Goal: Task Accomplishment & Management: Complete application form

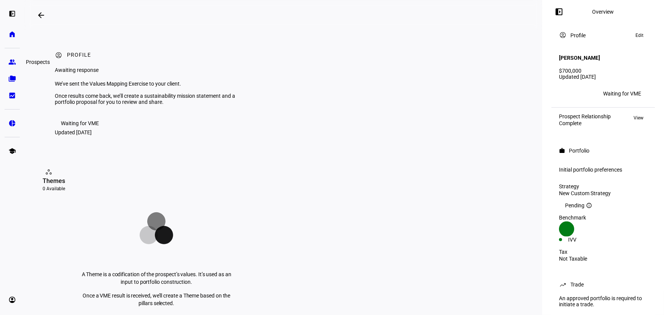
click at [13, 63] on eth-mat-symbol "group" at bounding box center [12, 62] width 8 height 8
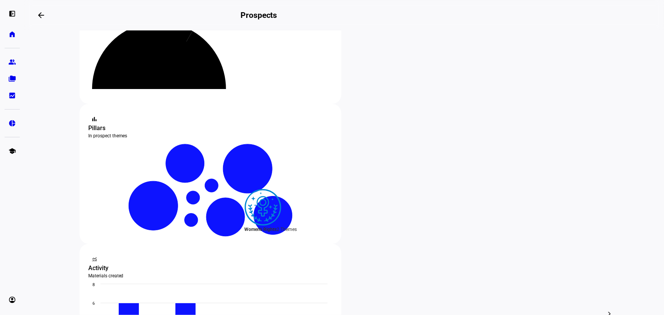
scroll to position [138, 0]
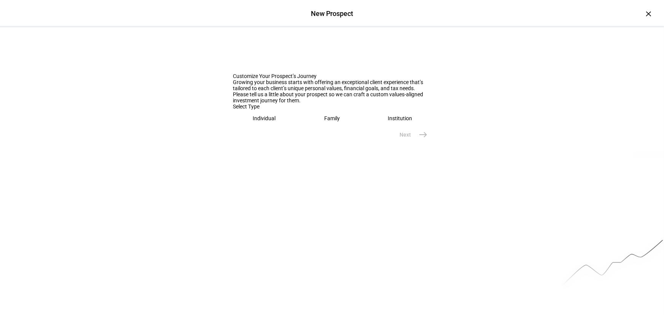
click at [260, 121] on div "Individual" at bounding box center [264, 118] width 23 height 6
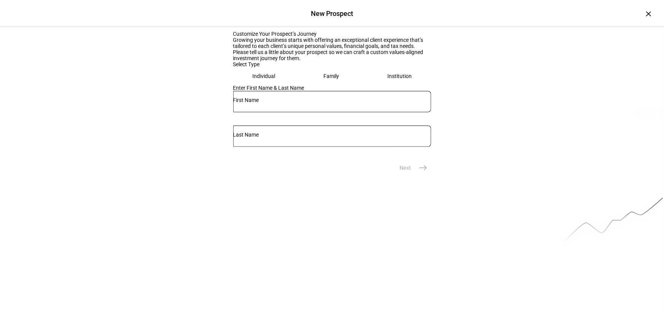
scroll to position [43, 0]
click at [268, 102] on input "text" at bounding box center [332, 99] width 198 height 6
type input "[PERSON_NAME]"
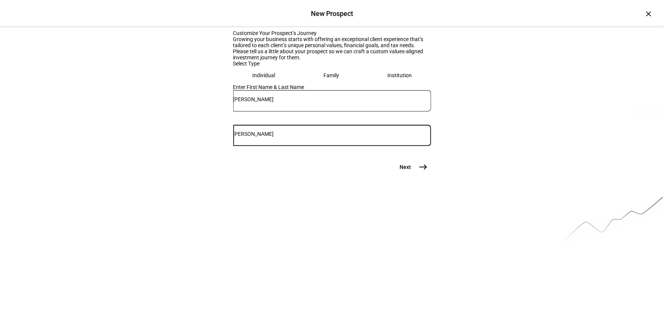
type input "[PERSON_NAME]"
click at [419, 172] on mat-icon "east" at bounding box center [423, 167] width 9 height 9
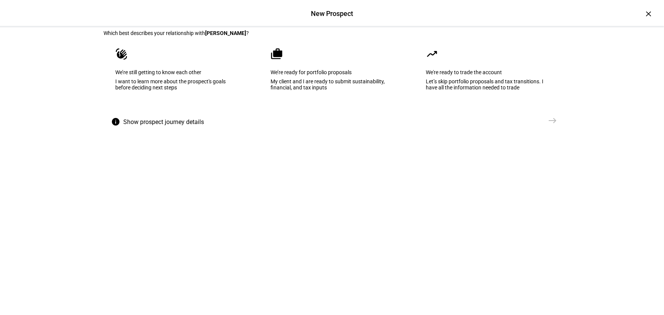
click at [310, 91] on div "My client and I are ready to submit sustainability, financial, and tax inputs" at bounding box center [332, 84] width 123 height 12
click at [554, 125] on mat-icon "east" at bounding box center [553, 120] width 9 height 9
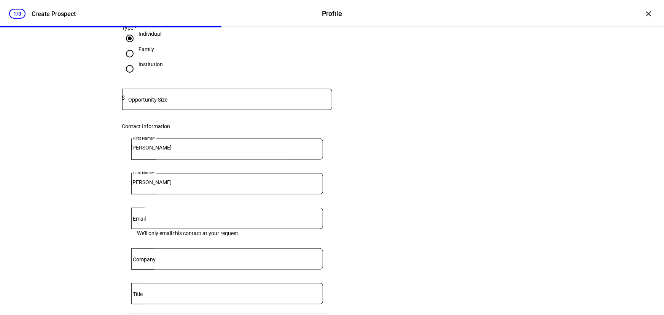
scroll to position [69, 0]
click at [225, 100] on input at bounding box center [228, 97] width 207 height 6
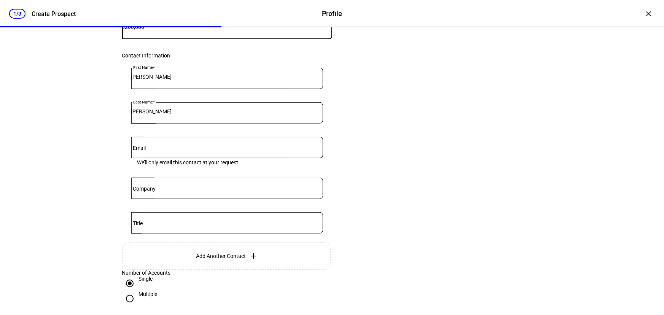
scroll to position [173, 0]
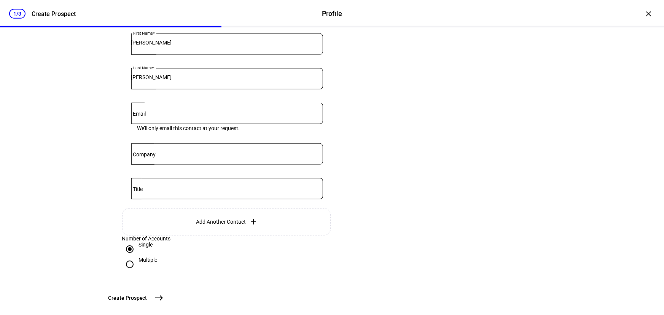
type input "200,000"
click at [186, 115] on input "Email" at bounding box center [227, 112] width 192 height 6
paste input ""[PERSON_NAME]" <[EMAIL_ADDRESS][DOMAIN_NAME]>"
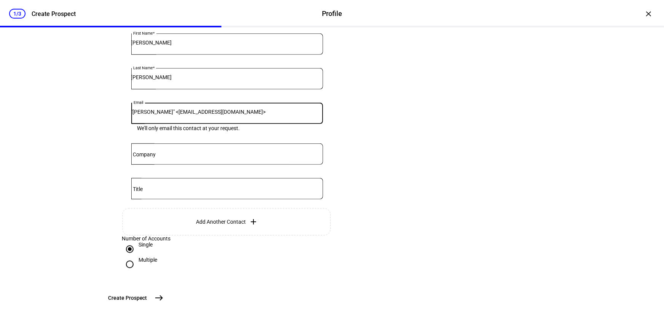
drag, startPoint x: 172, startPoint y: 129, endPoint x: 110, endPoint y: 129, distance: 62.1
click at [110, 129] on eth-form-card "Prospect Information Tell us a bit of information to help us better understand …" at bounding box center [332, 82] width 457 height 418
click at [249, 115] on input "[EMAIL_ADDRESS][DOMAIN_NAME]>" at bounding box center [227, 112] width 192 height 6
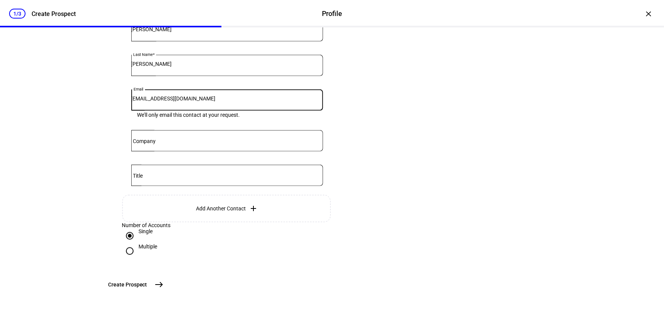
type input "[EMAIL_ADDRESS][DOMAIN_NAME]"
click at [68, 186] on div "1/3 Create Prospect Profile Profile Create Prospect × Prospect Information Tell…" at bounding box center [332, 157] width 664 height 315
click at [164, 285] on mat-icon "east" at bounding box center [159, 284] width 9 height 9
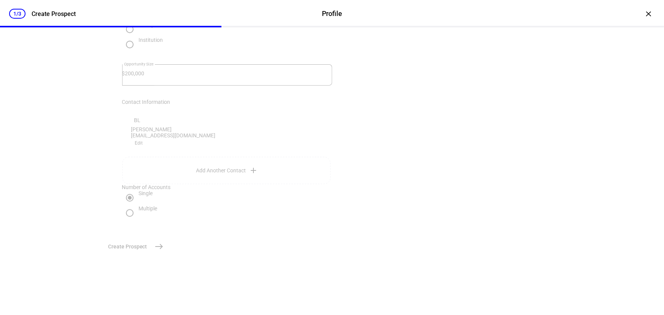
scroll to position [0, 0]
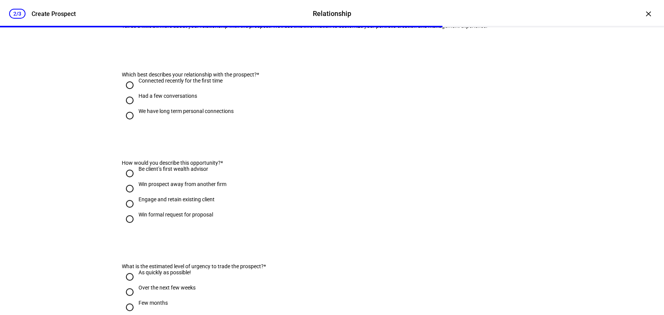
scroll to position [104, 0]
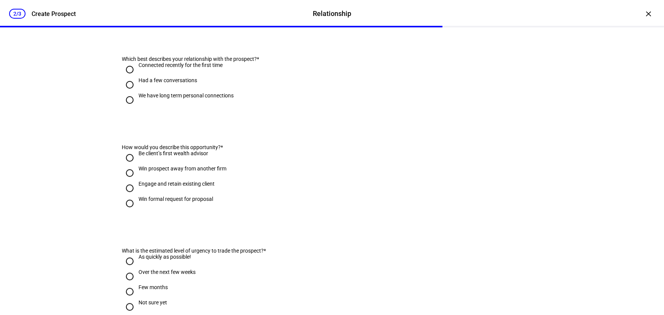
click at [152, 83] on div "Had a few conversations" at bounding box center [168, 80] width 59 height 6
click at [137, 93] on input "Had a few conversations" at bounding box center [129, 84] width 15 height 15
radio input "true"
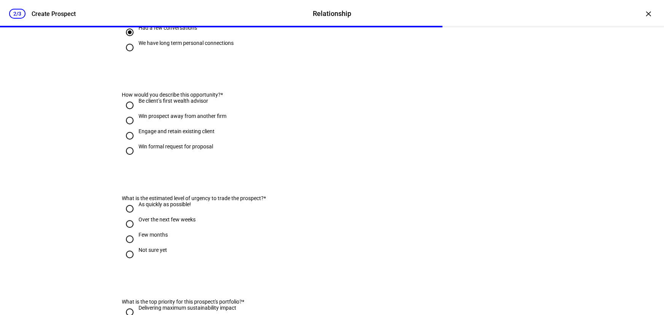
scroll to position [173, 0]
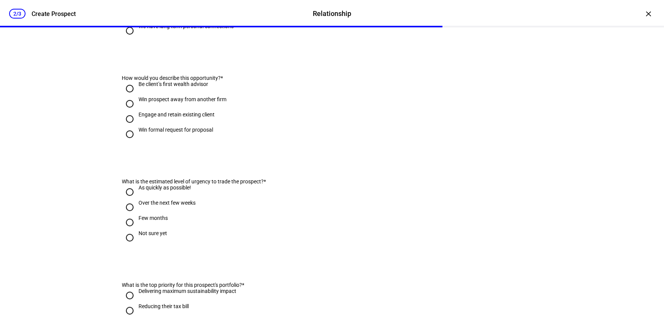
click at [172, 87] on div "Be client’s first wealth advisor" at bounding box center [174, 84] width 70 height 6
click at [137, 96] on input "Be client’s first wealth advisor" at bounding box center [129, 88] width 15 height 15
radio input "true"
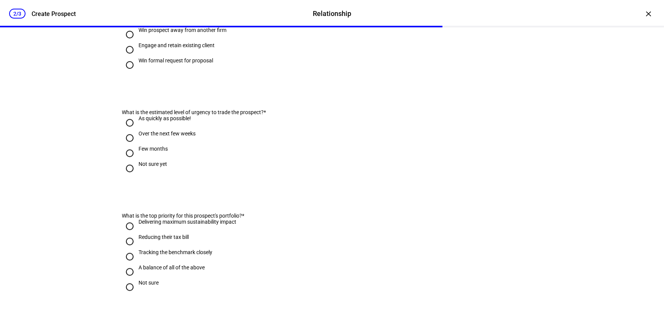
scroll to position [277, 0]
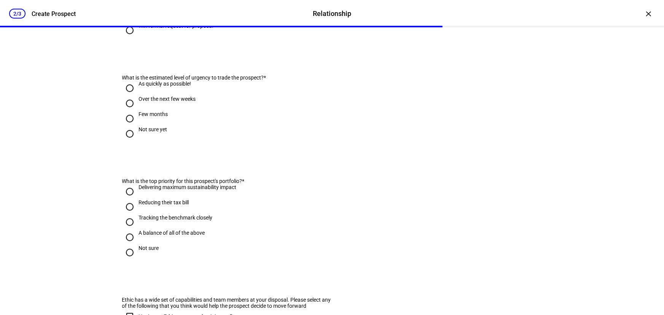
click at [185, 102] on div "Over the next few weeks" at bounding box center [167, 99] width 57 height 6
click at [137, 111] on input "Over the next few weeks" at bounding box center [129, 103] width 15 height 15
radio input "true"
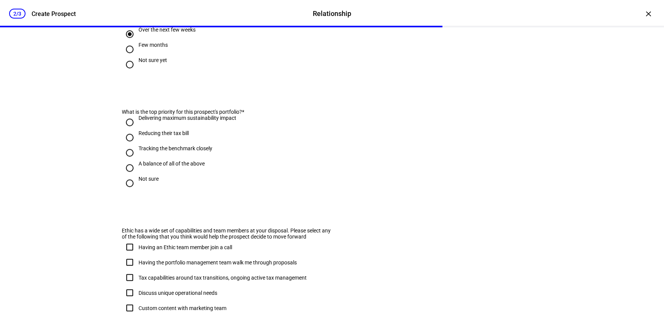
scroll to position [381, 0]
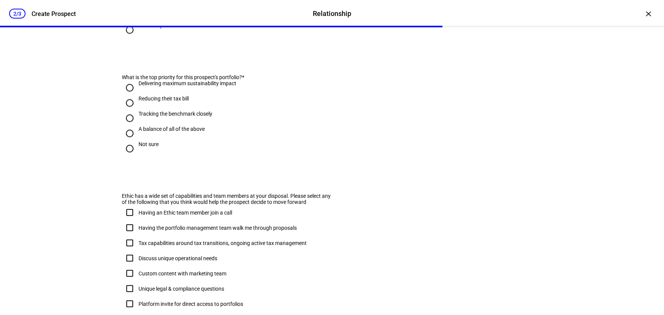
click at [128, 111] on input "Reducing their tax bill" at bounding box center [129, 103] width 15 height 15
radio input "true"
click at [129, 126] on input "Tracking the benchmark closely" at bounding box center [129, 118] width 15 height 15
radio input "true"
click at [126, 141] on input "A balance of all of the above" at bounding box center [129, 133] width 15 height 15
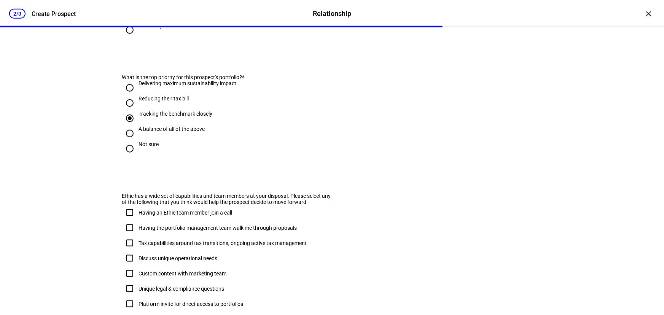
radio input "true"
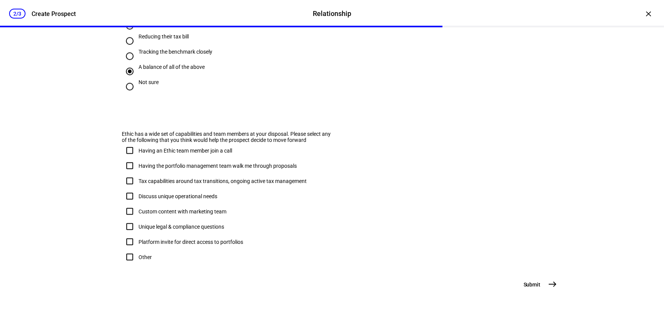
scroll to position [482, 0]
click at [127, 174] on input "Tax capabilities around tax transitions, ongoing active tax management" at bounding box center [129, 181] width 15 height 15
checkbox input "true"
click at [128, 158] on input "Having the portfolio management team walk me through proposals" at bounding box center [129, 165] width 15 height 15
checkbox input "true"
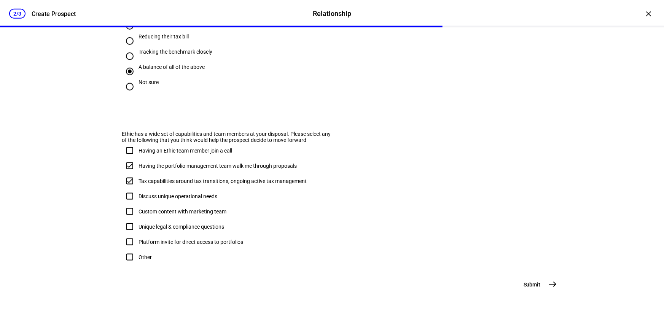
click at [549, 285] on mat-icon "east" at bounding box center [553, 284] width 9 height 9
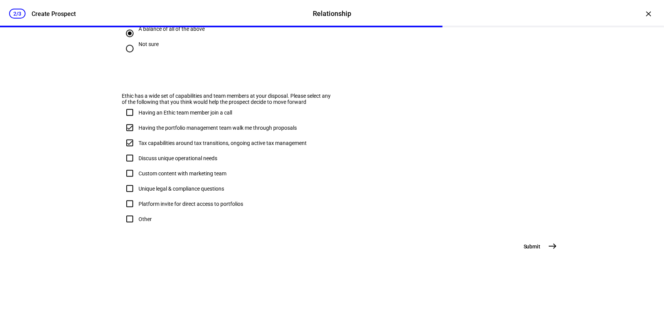
scroll to position [0, 0]
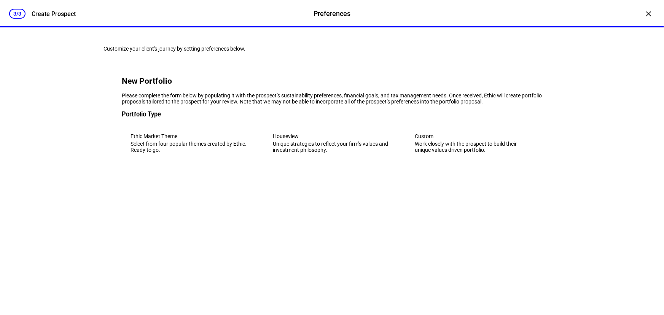
click at [448, 153] on div "Work closely with the prospect to build their unique values driven portfolio." at bounding box center [474, 147] width 118 height 12
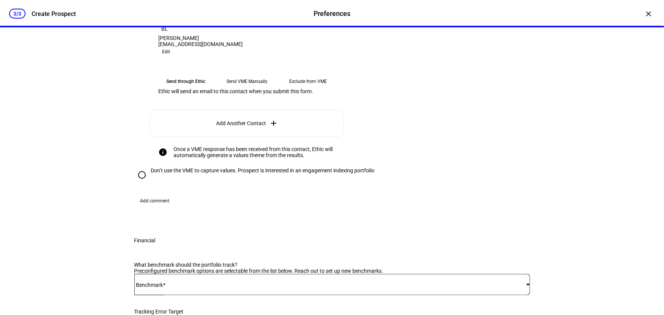
scroll to position [207, 0]
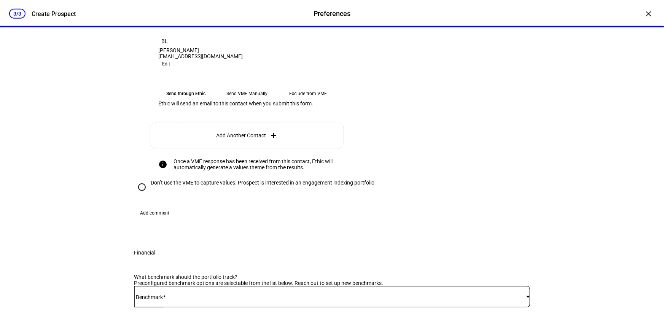
click at [202, 26] on link "View sample invite email" at bounding box center [178, 23] width 57 height 6
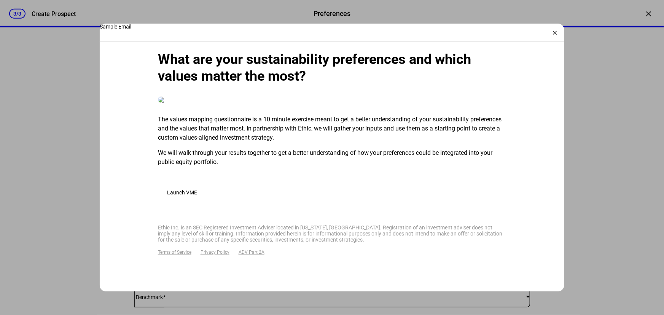
scroll to position [0, 0]
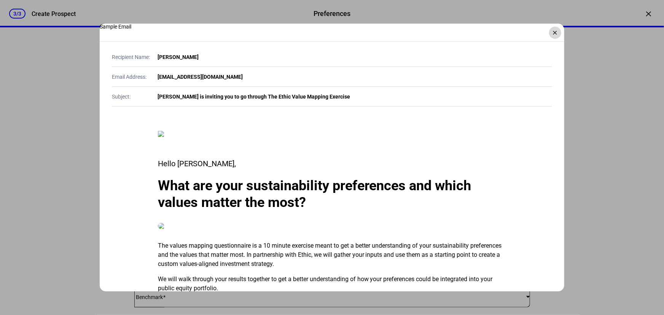
click at [557, 35] on div "×" at bounding box center [555, 33] width 12 height 12
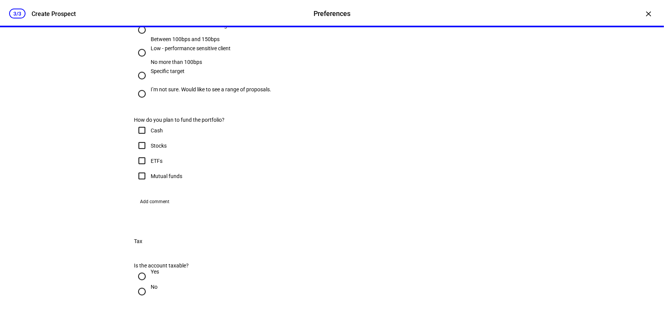
scroll to position [553, 0]
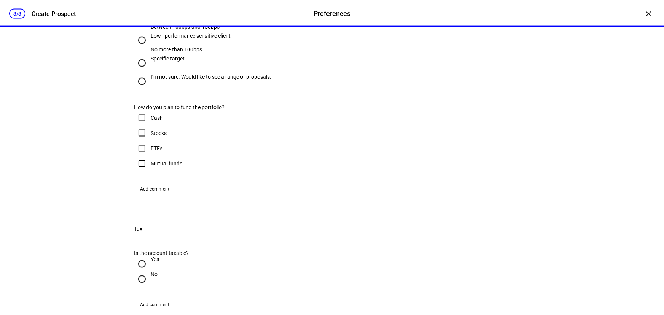
click at [184, 126] on span "iShares CORE S&P 500 ETF - IVV" at bounding box center [177, 129] width 76 height 6
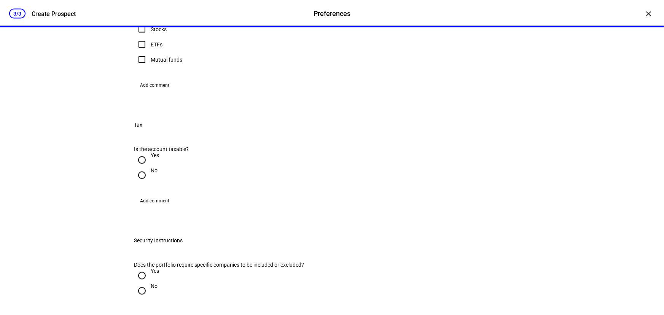
scroll to position [623, 0]
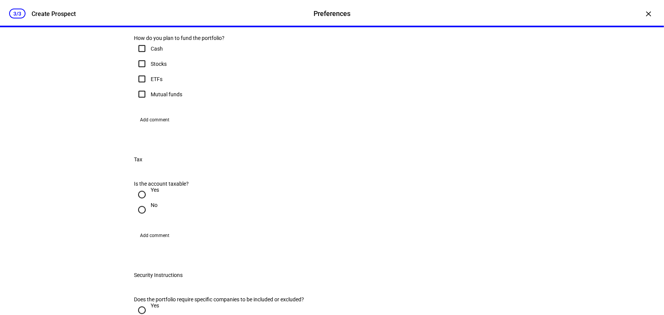
radio input "true"
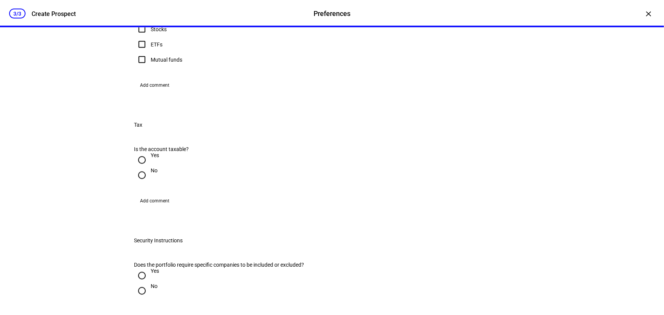
scroll to position [692, 0]
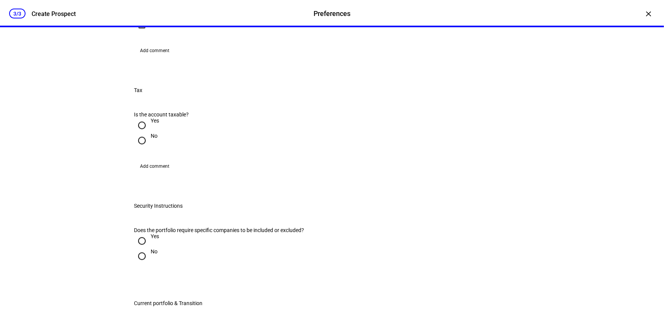
radio input "true"
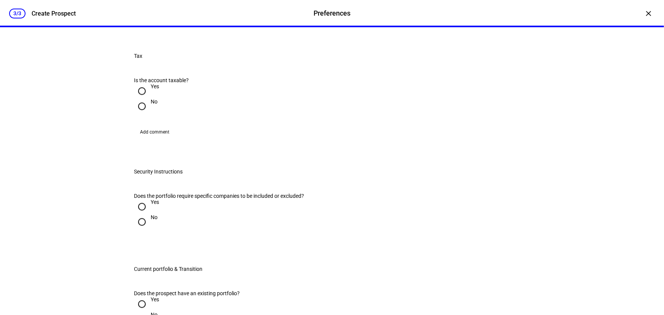
scroll to position [727, 0]
checkbox input "true"
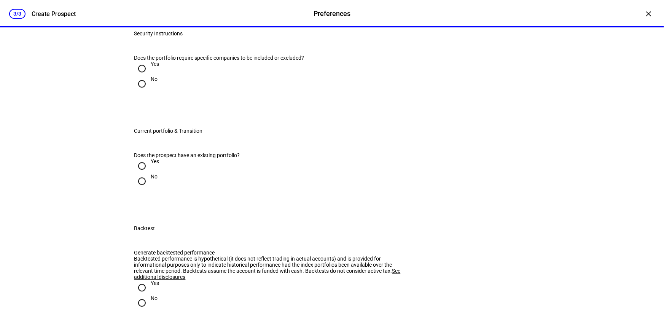
scroll to position [900, 0]
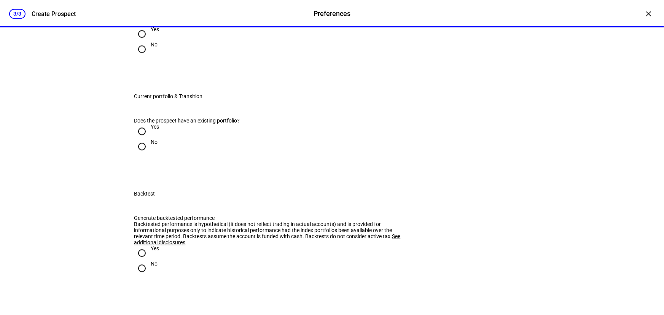
radio input "true"
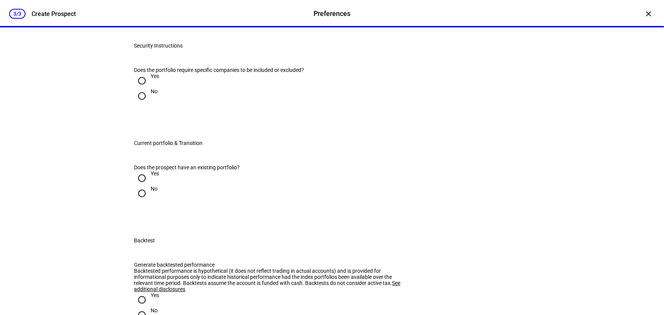
scroll to position [969, 0]
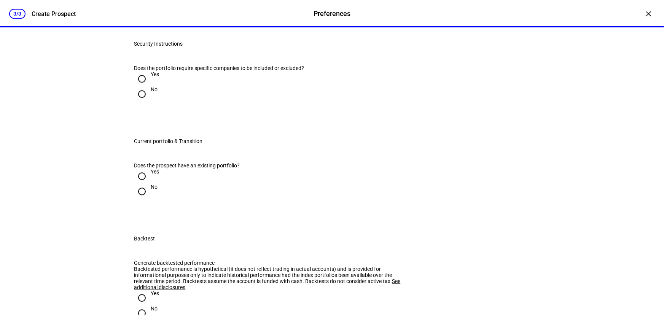
radio input "true"
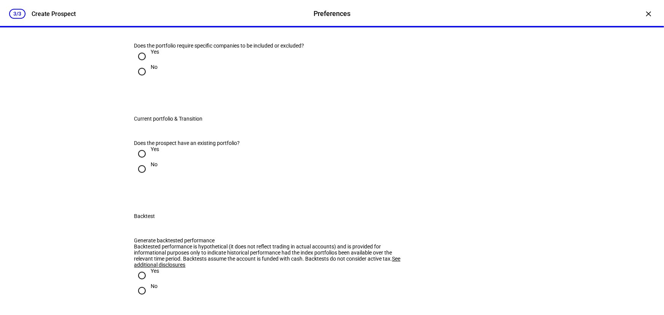
scroll to position [1003, 0]
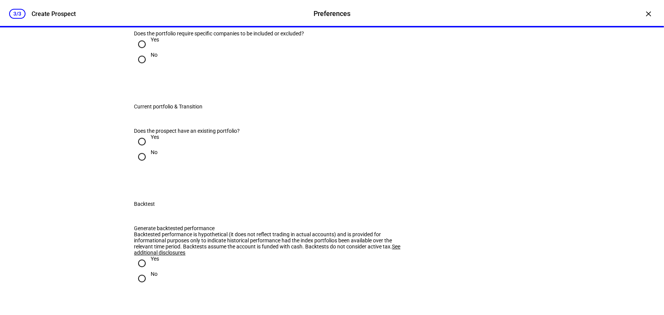
radio input "true"
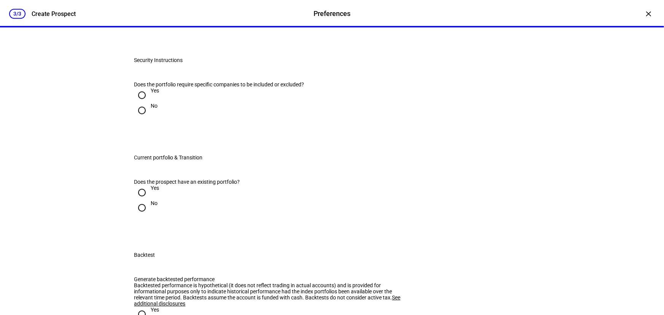
scroll to position [1038, 0]
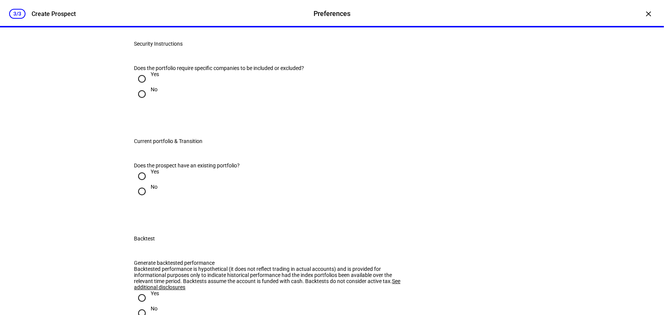
drag, startPoint x: 181, startPoint y: 184, endPoint x: 125, endPoint y: 187, distance: 56.0
type input "15"
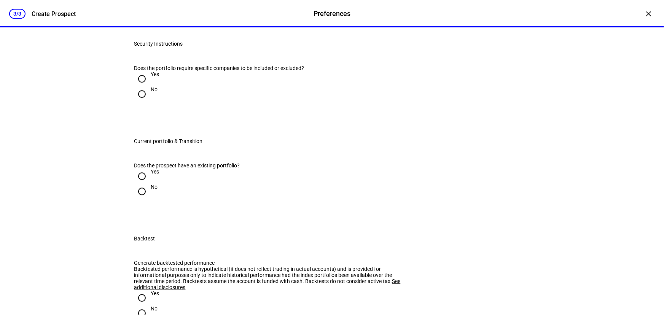
radio input "true"
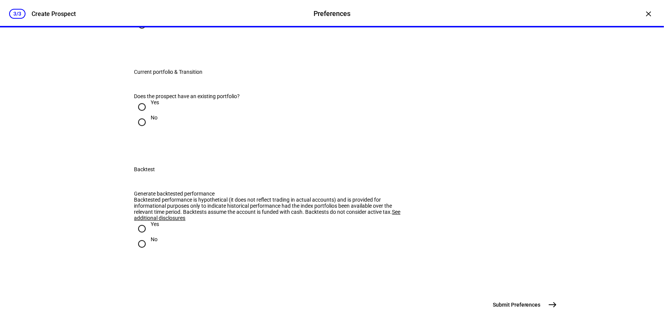
radio input "true"
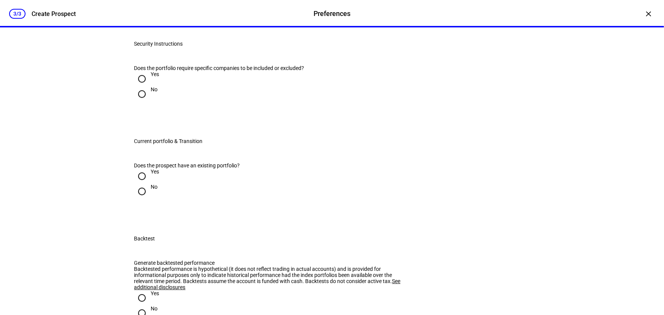
type input "33"
type input "23"
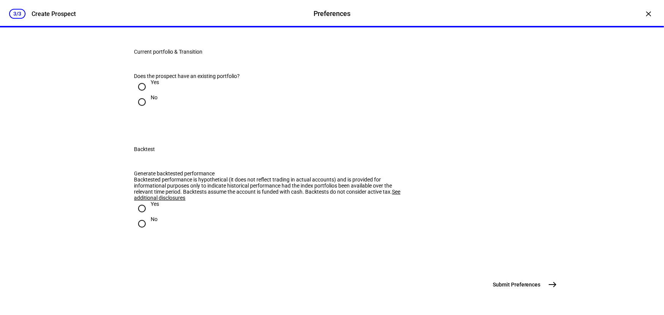
scroll to position [1211, 0]
radio input "true"
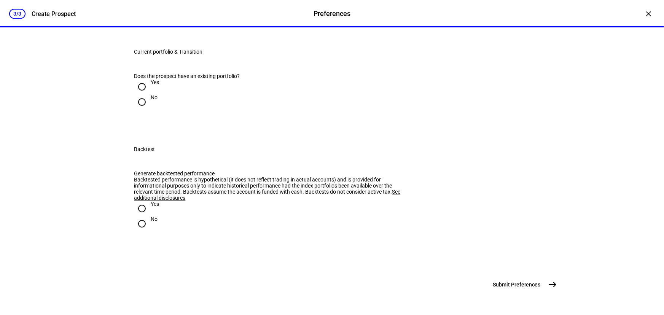
scroll to position [1315, 0]
click at [137, 94] on input "Yes" at bounding box center [141, 86] width 15 height 15
radio input "true"
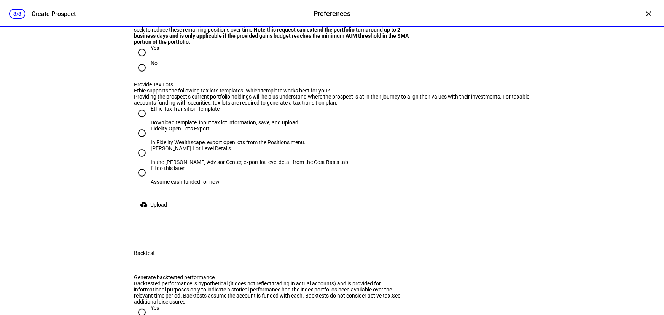
scroll to position [1349, 0]
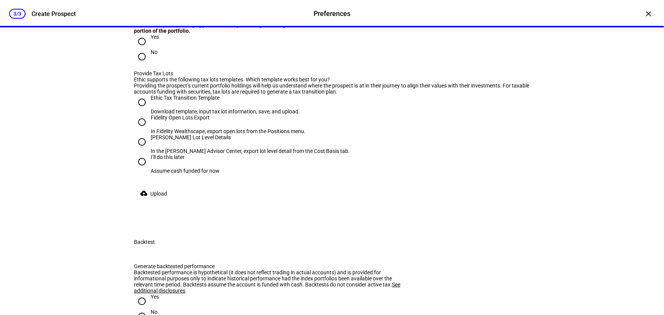
radio input "true"
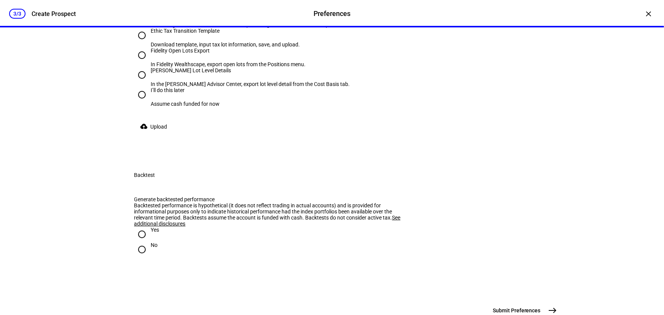
scroll to position [1419, 0]
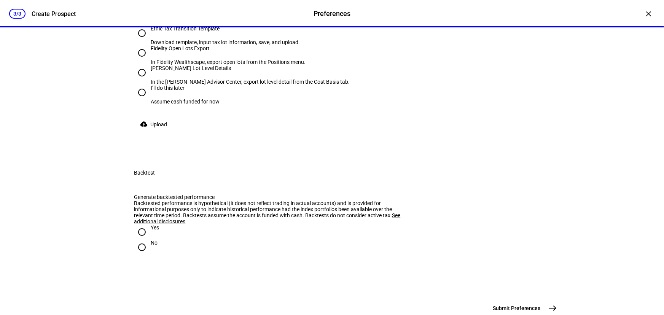
radio input "true"
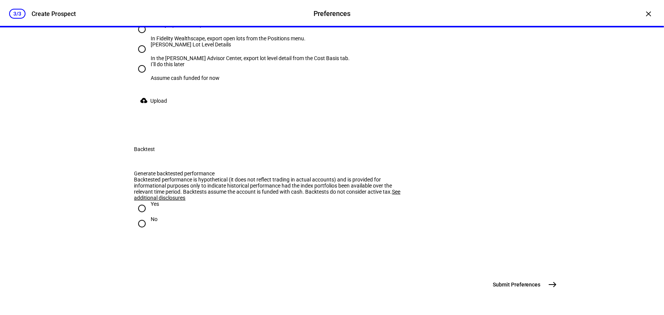
scroll to position [1523, 0]
radio input "true"
click at [137, 77] on input "I’ll do this later Assume cash funded for now" at bounding box center [141, 68] width 15 height 15
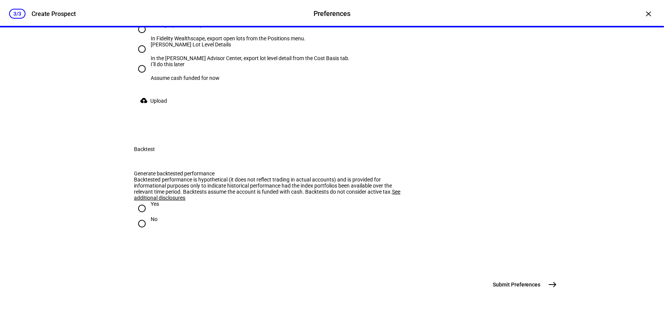
radio input "true"
click at [137, 201] on input "Yes" at bounding box center [141, 208] width 15 height 15
radio input "true"
click at [549, 285] on mat-icon "east" at bounding box center [553, 284] width 9 height 9
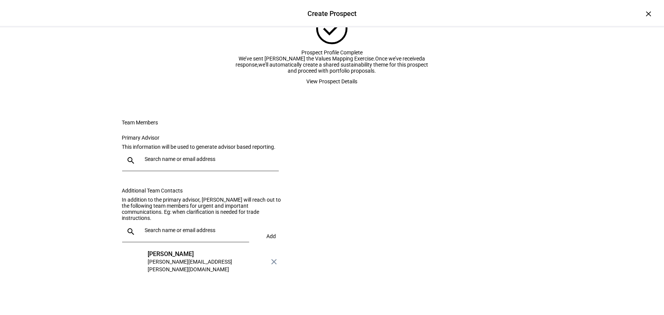
scroll to position [128, 0]
click at [219, 161] on div at bounding box center [207, 160] width 131 height 21
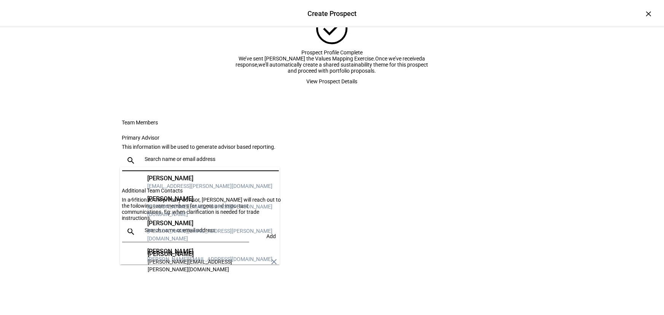
click at [195, 199] on div "[PERSON_NAME]" at bounding box center [210, 199] width 126 height 8
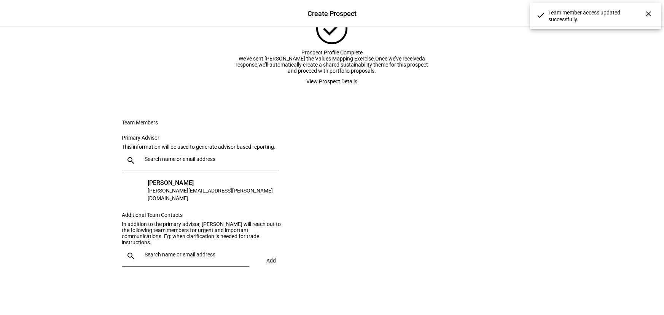
scroll to position [134, 0]
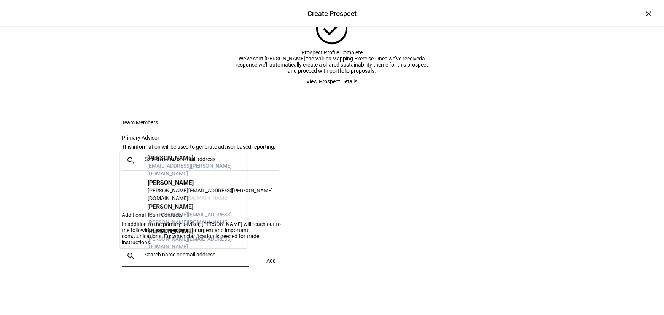
click at [198, 257] on input "text" at bounding box center [195, 255] width 101 height 6
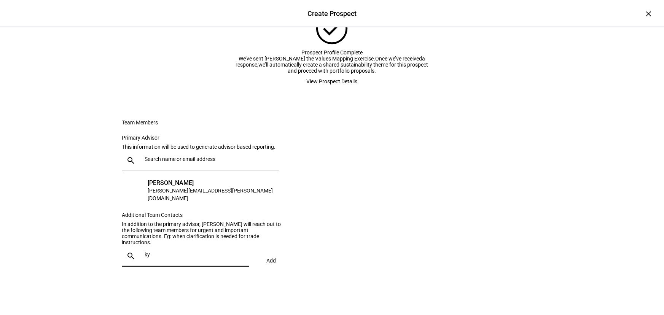
type input "k"
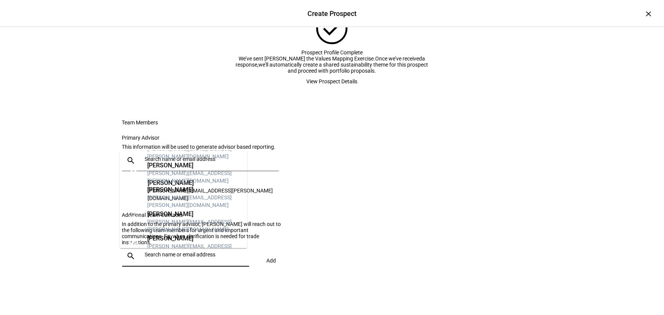
scroll to position [387, 0]
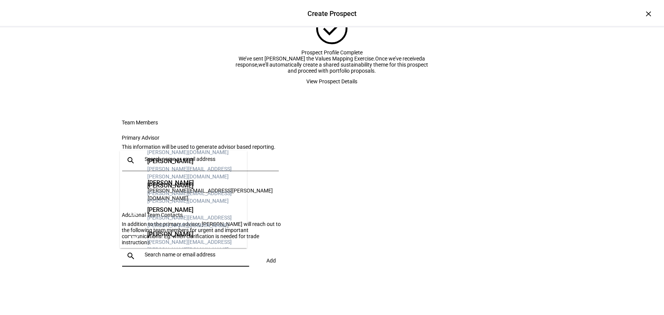
click at [219, 230] on mat-option "MH [PERSON_NAME] [PERSON_NAME][EMAIL_ADDRESS][PERSON_NAME][DOMAIN_NAME]" at bounding box center [183, 242] width 127 height 24
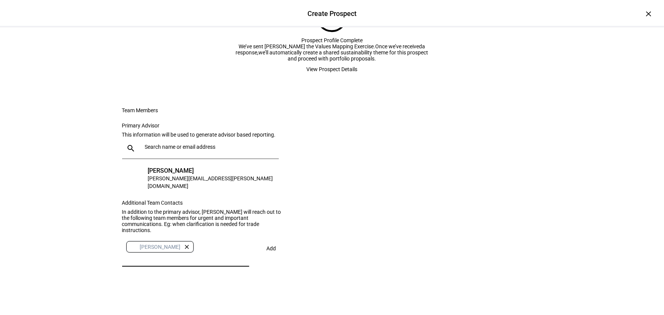
click at [267, 252] on span "Add" at bounding box center [272, 249] width 10 height 6
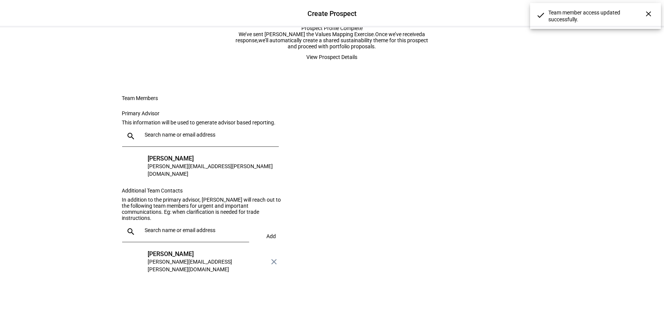
click at [193, 233] on input "text" at bounding box center [195, 230] width 101 height 6
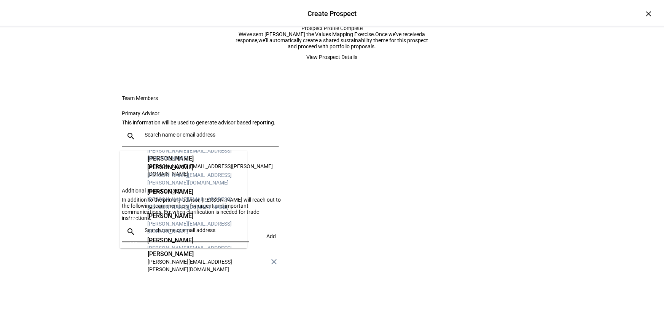
scroll to position [505, 0]
click at [445, 216] on eth-form-card "Team Members Primary Advisor This information will be used to generate advisor …" at bounding box center [332, 184] width 457 height 215
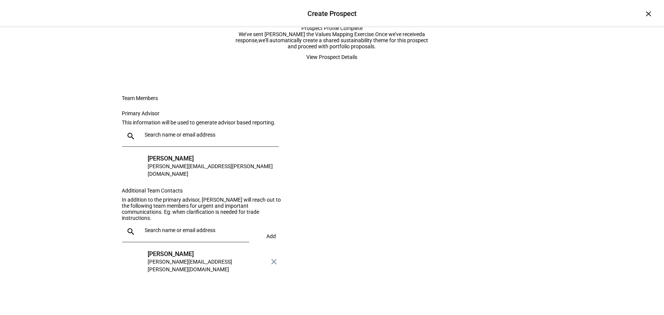
scroll to position [0, 0]
